Goal: Task Accomplishment & Management: Manage account settings

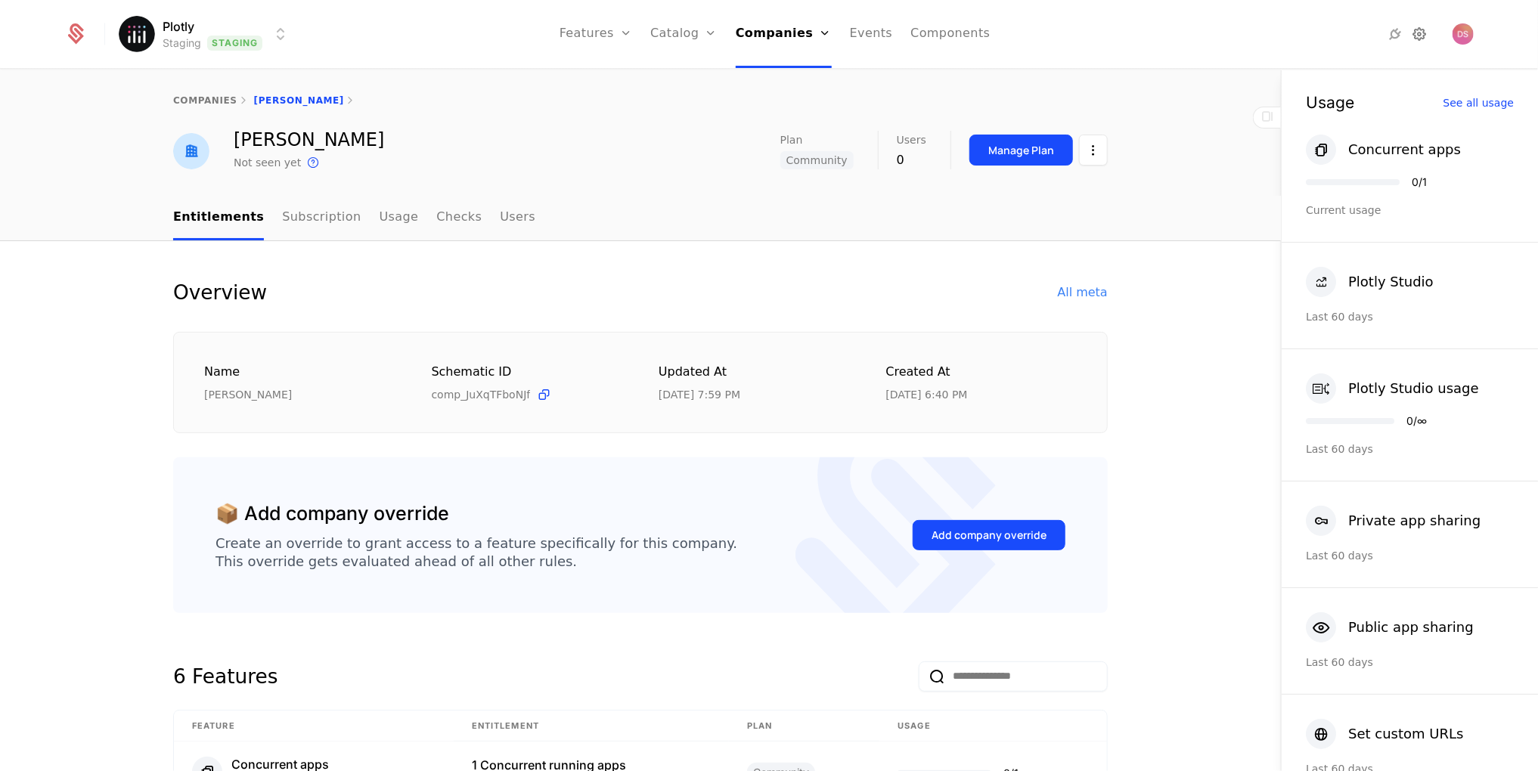
click at [1417, 36] on icon at bounding box center [1419, 34] width 18 height 18
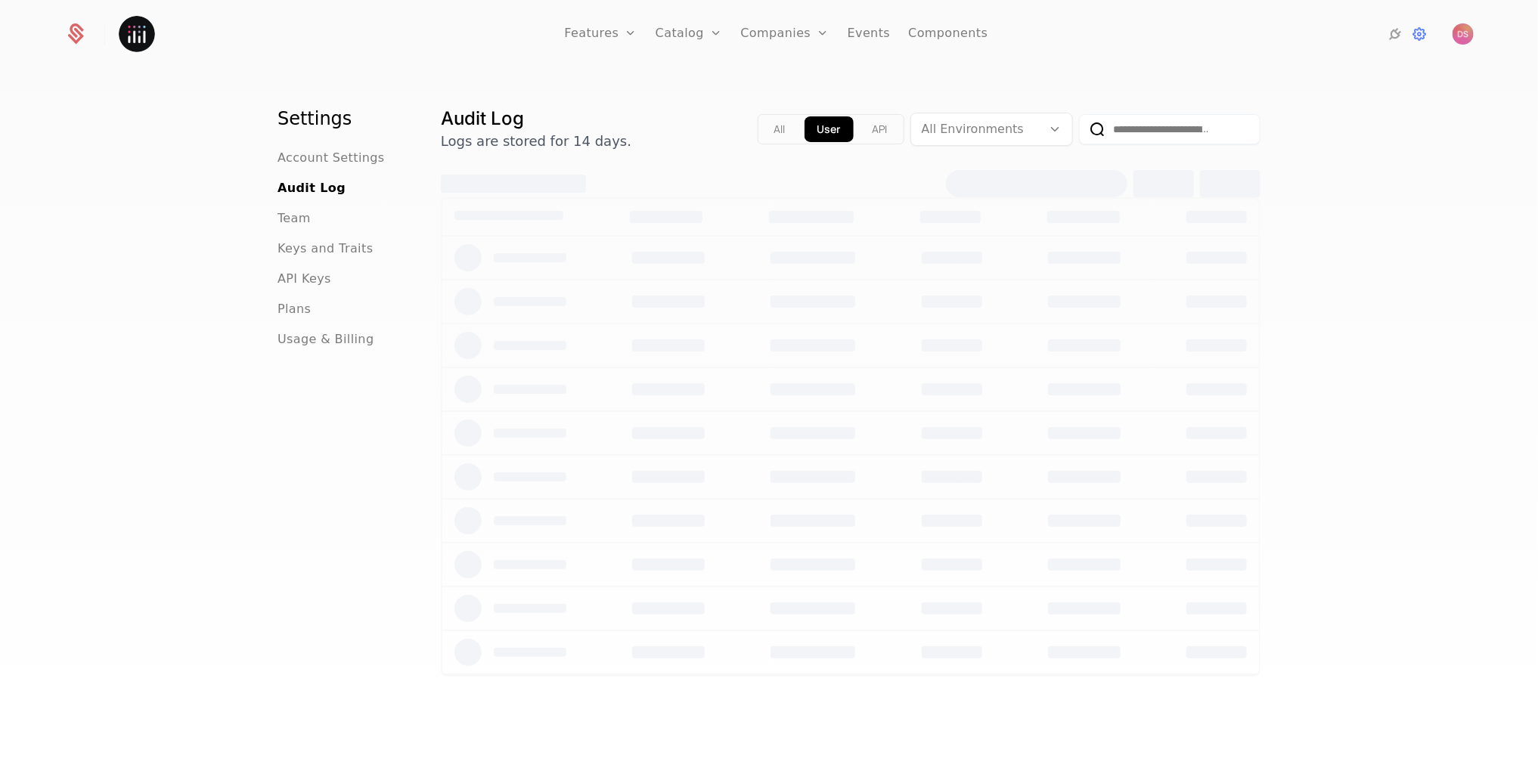
click at [312, 221] on div "Team" at bounding box center [341, 218] width 127 height 18
click at [305, 221] on span "Team" at bounding box center [294, 218] width 33 height 18
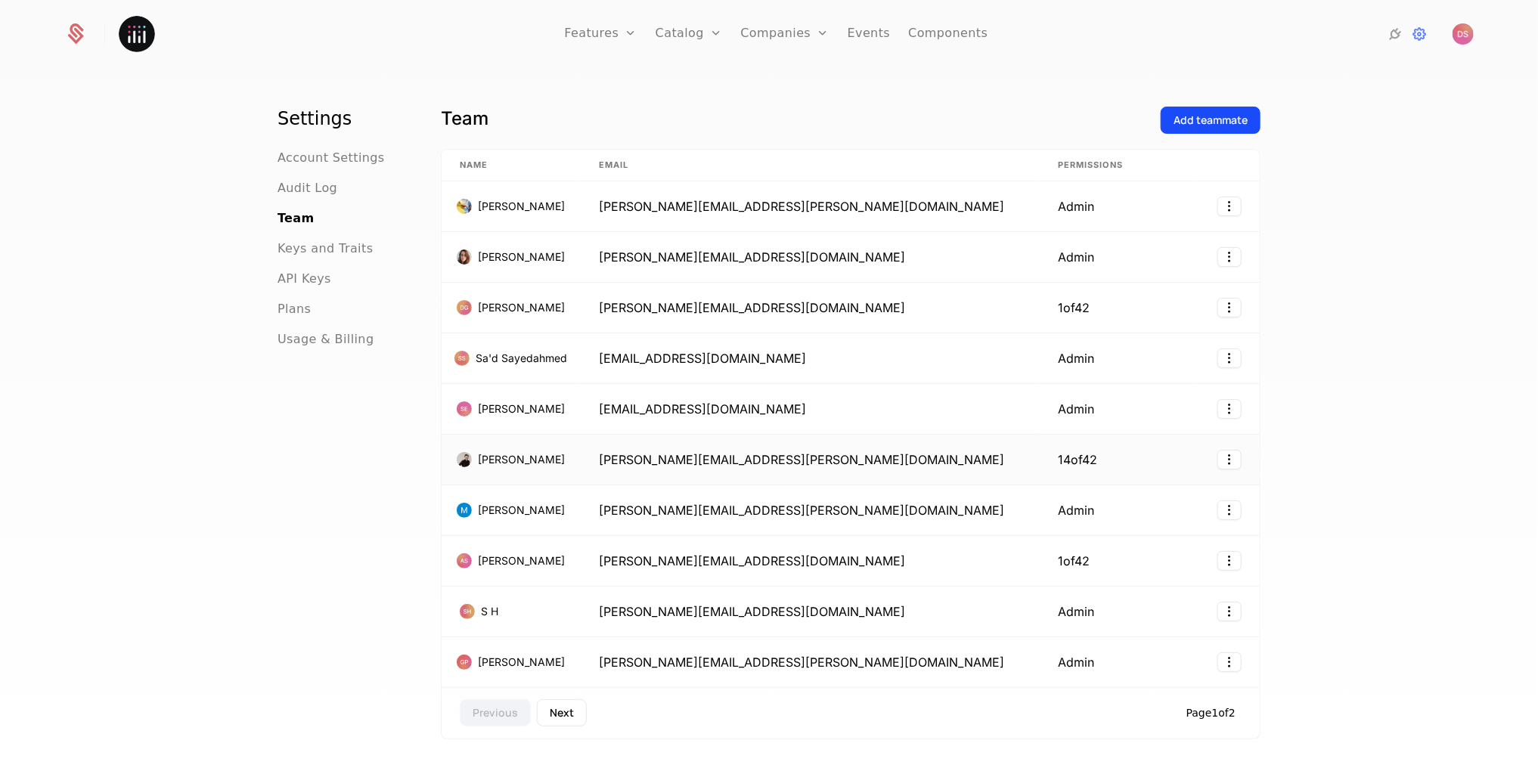
click at [1251, 451] on td at bounding box center [1228, 460] width 63 height 51
click at [1235, 451] on html "Features Features Flags Catalog Plans Add Ons Credits Configuration Companies C…" at bounding box center [769, 385] width 1538 height 771
click at [1194, 481] on div "Edit" at bounding box center [1166, 491] width 115 height 21
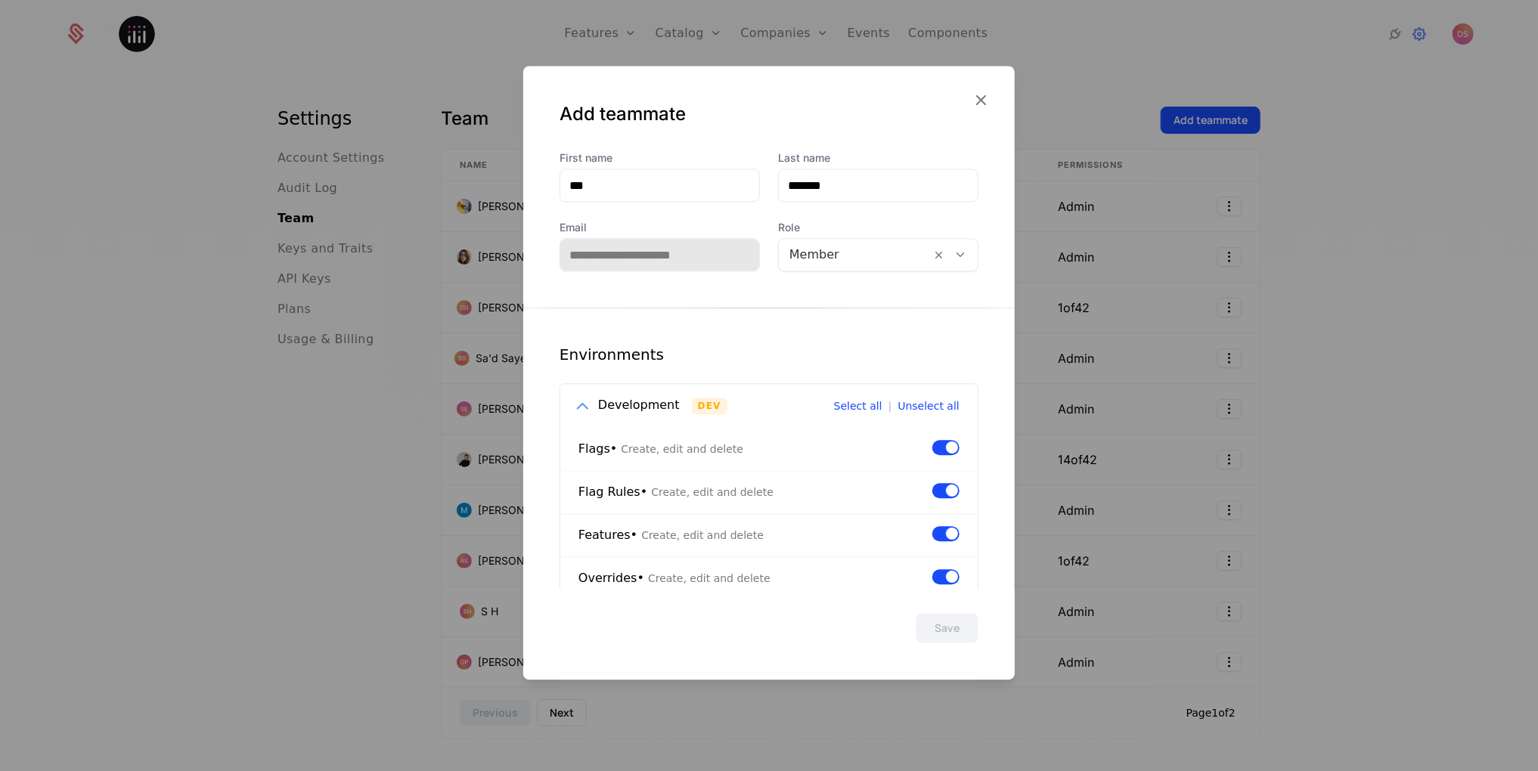
click at [586, 404] on icon at bounding box center [582, 406] width 20 height 20
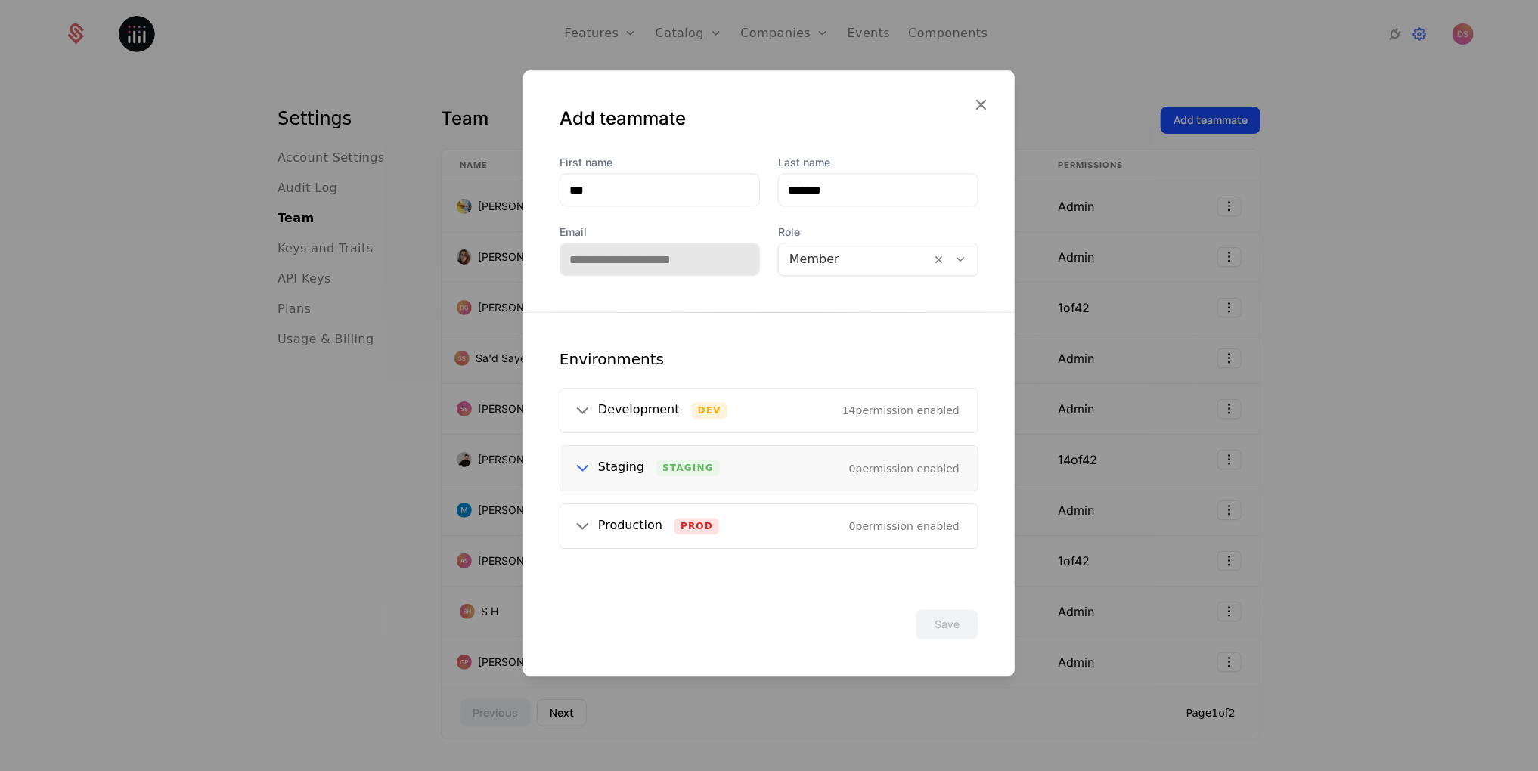
click at [666, 452] on div "Staging Staging 0 permission enabled" at bounding box center [768, 469] width 417 height 44
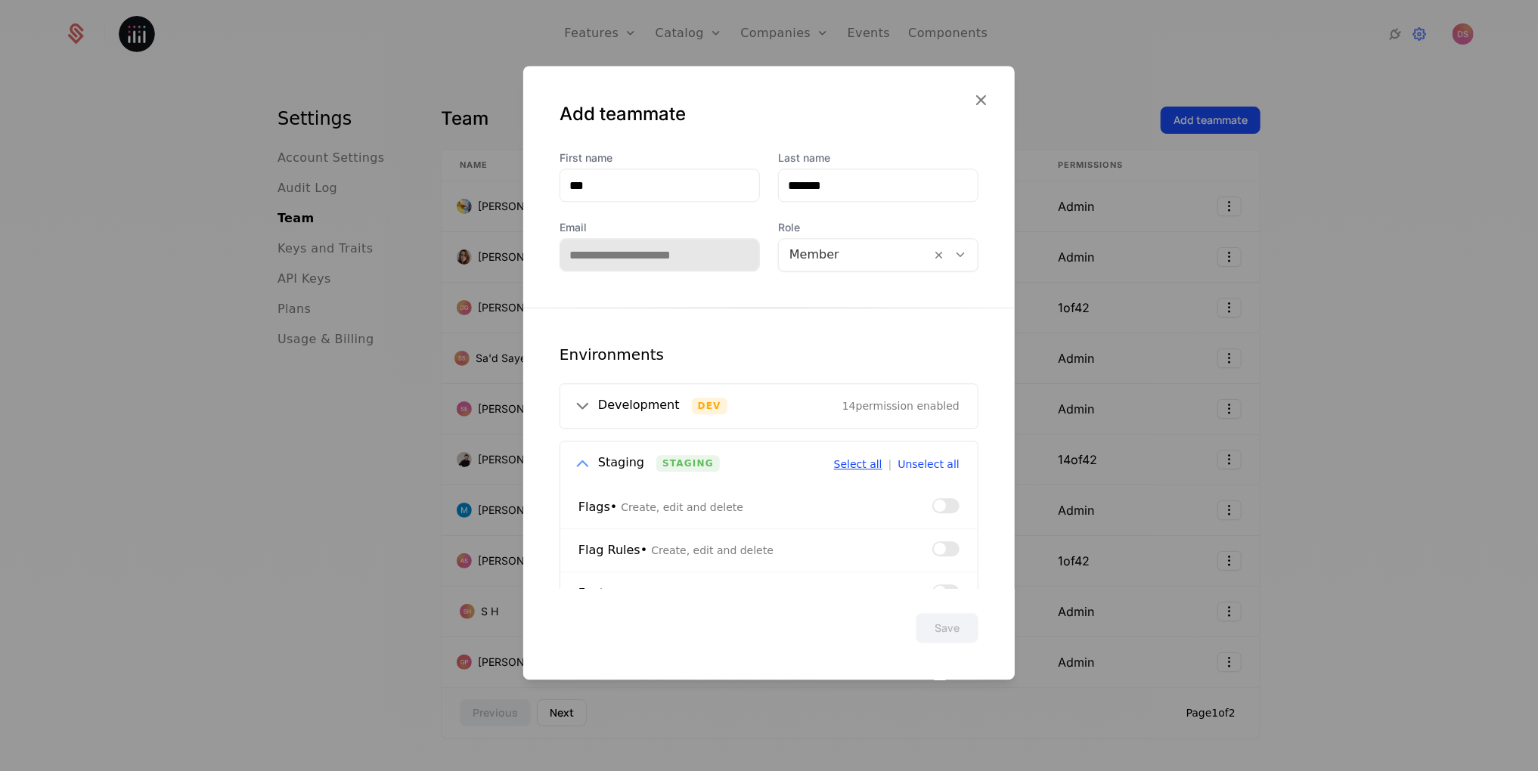
click at [855, 465] on button "Select all" at bounding box center [858, 464] width 48 height 11
click at [581, 465] on icon at bounding box center [582, 465] width 20 height 20
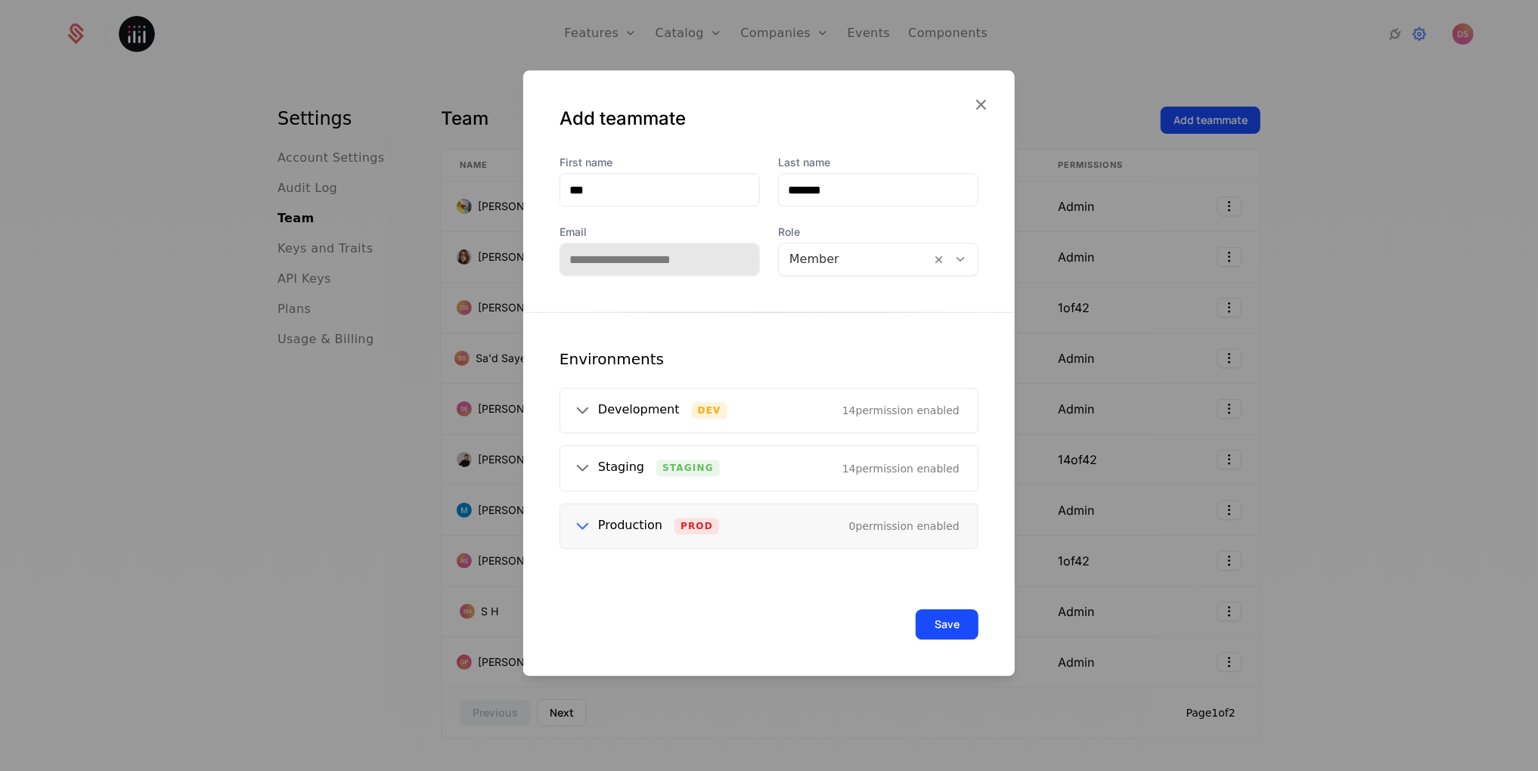
click at [581, 521] on icon at bounding box center [582, 527] width 20 height 20
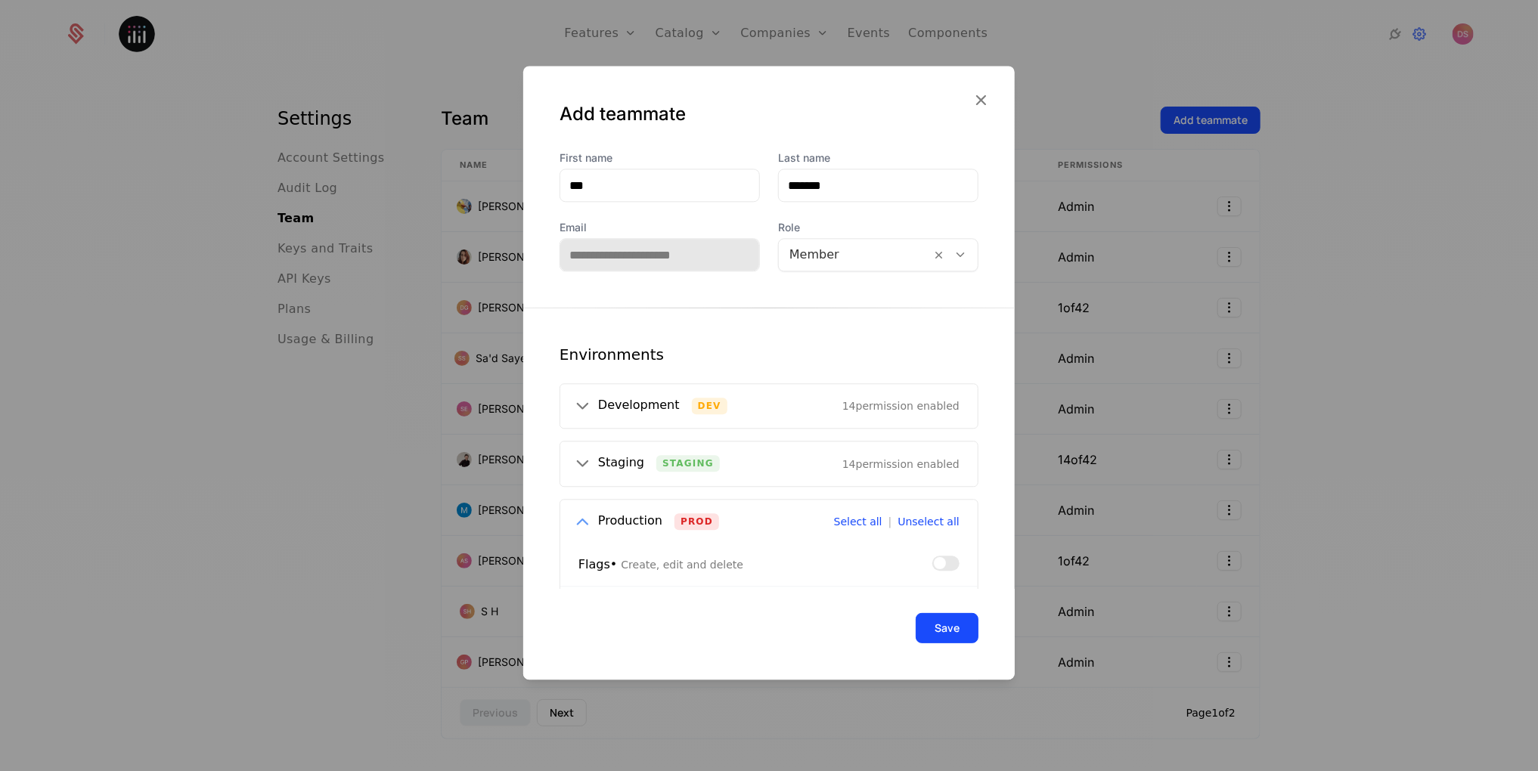
click at [581, 517] on icon at bounding box center [582, 522] width 20 height 20
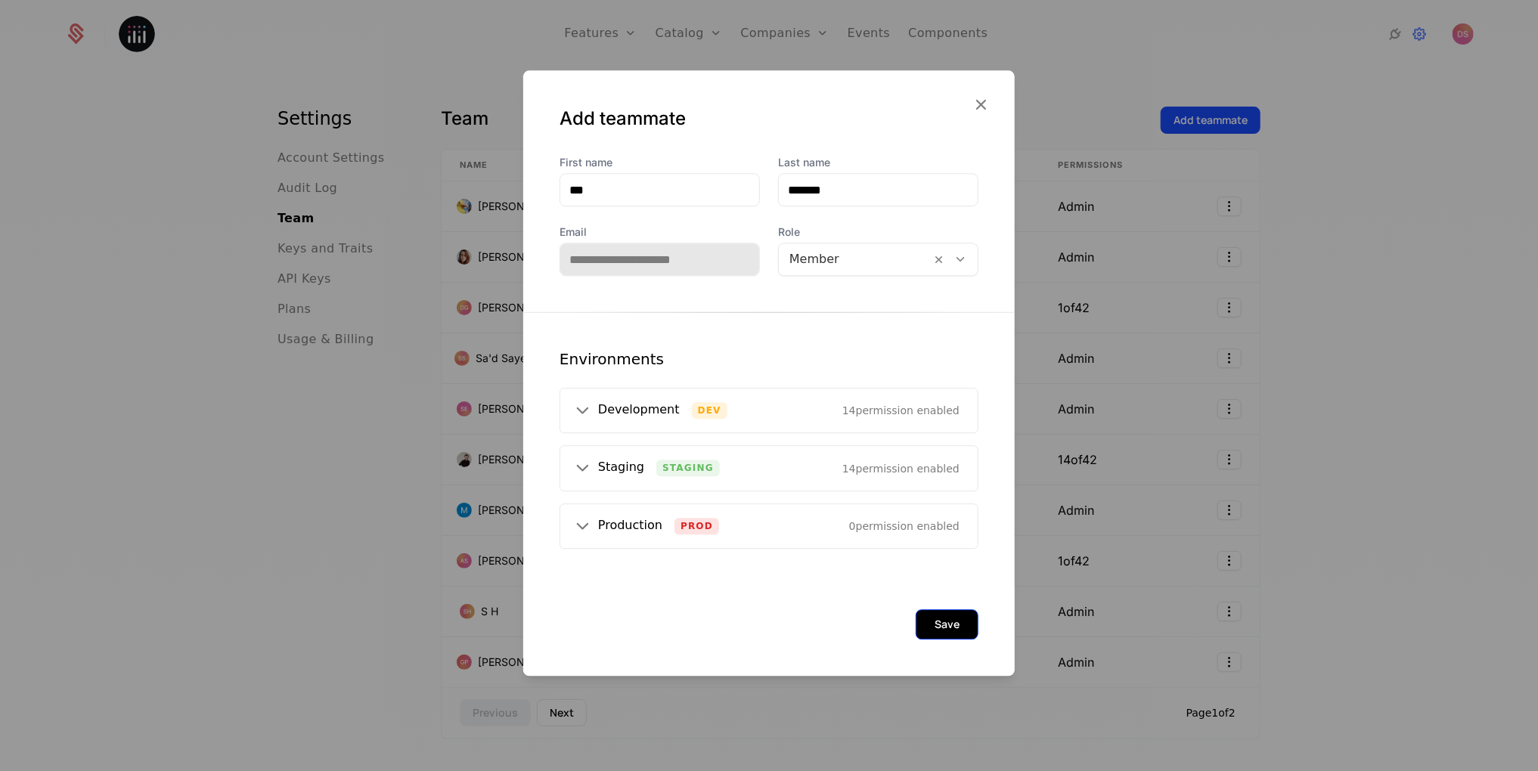
click at [948, 622] on button "Save" at bounding box center [947, 625] width 63 height 30
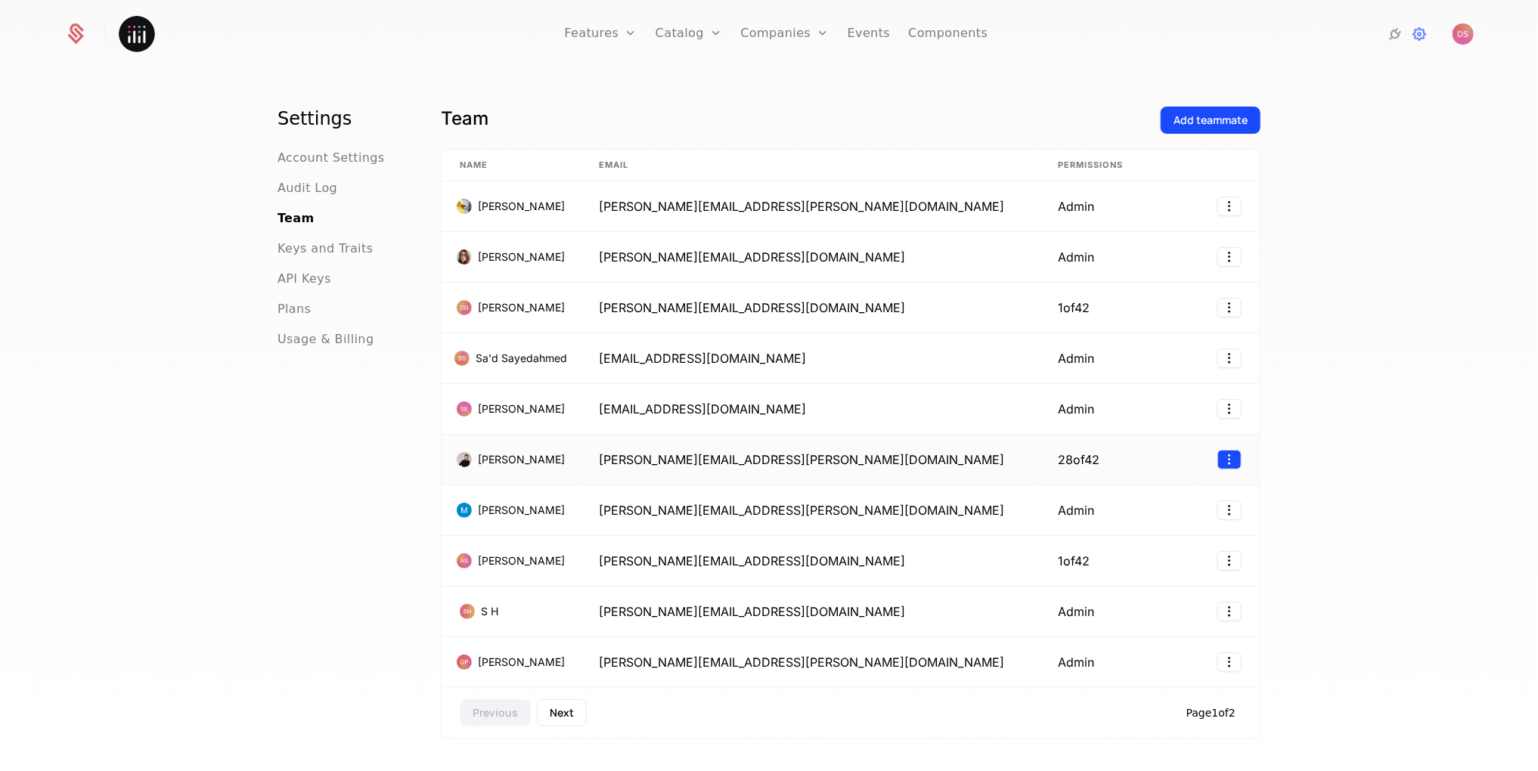
click at [1224, 455] on html "Features Features Flags Catalog Plans Add Ons Credits Configuration Companies C…" at bounding box center [769, 385] width 1538 height 771
click at [1187, 495] on div "Edit" at bounding box center [1166, 491] width 115 height 21
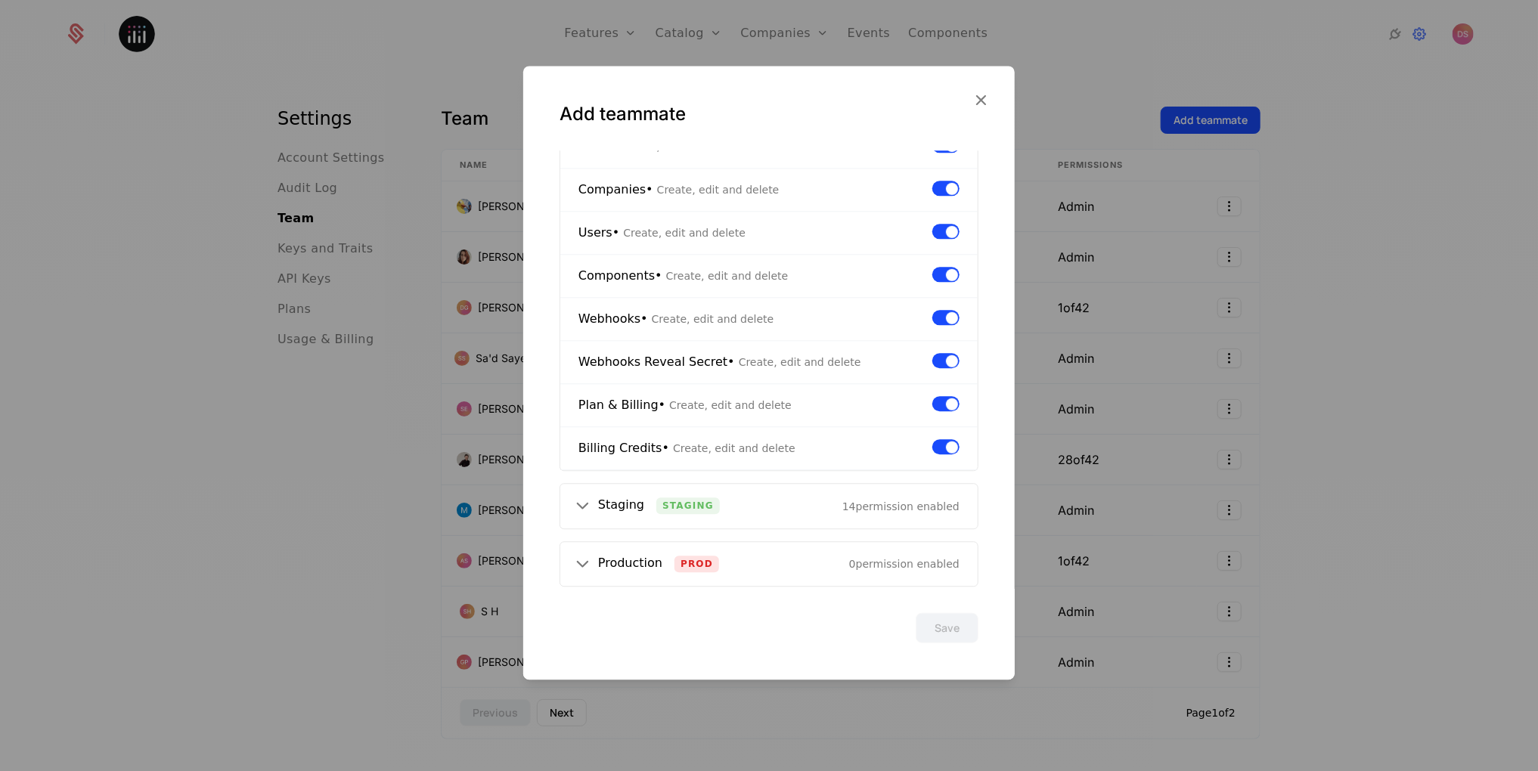
scroll to position [545, 0]
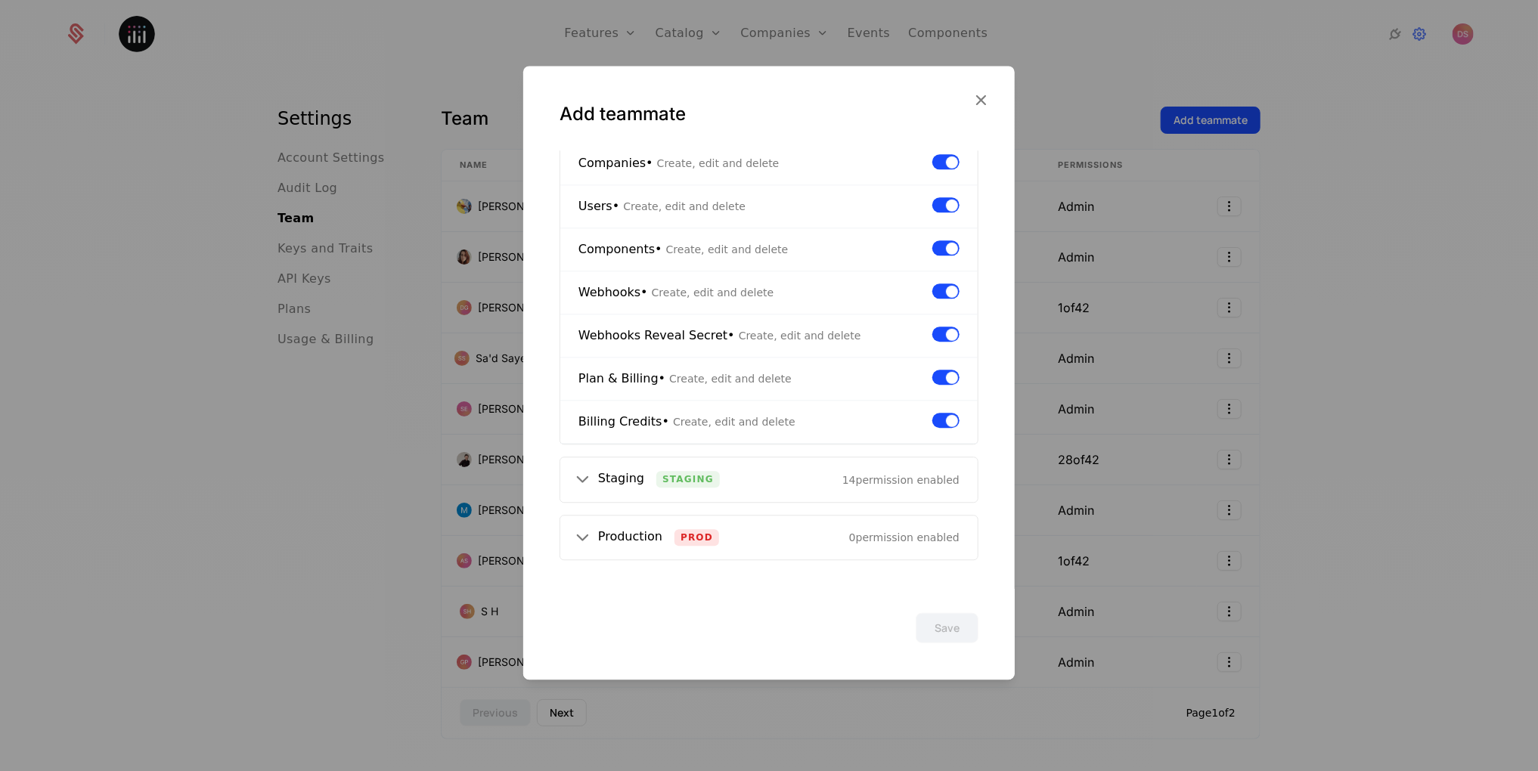
click at [1121, 428] on div at bounding box center [769, 385] width 1538 height 771
